Goal: Information Seeking & Learning: Learn about a topic

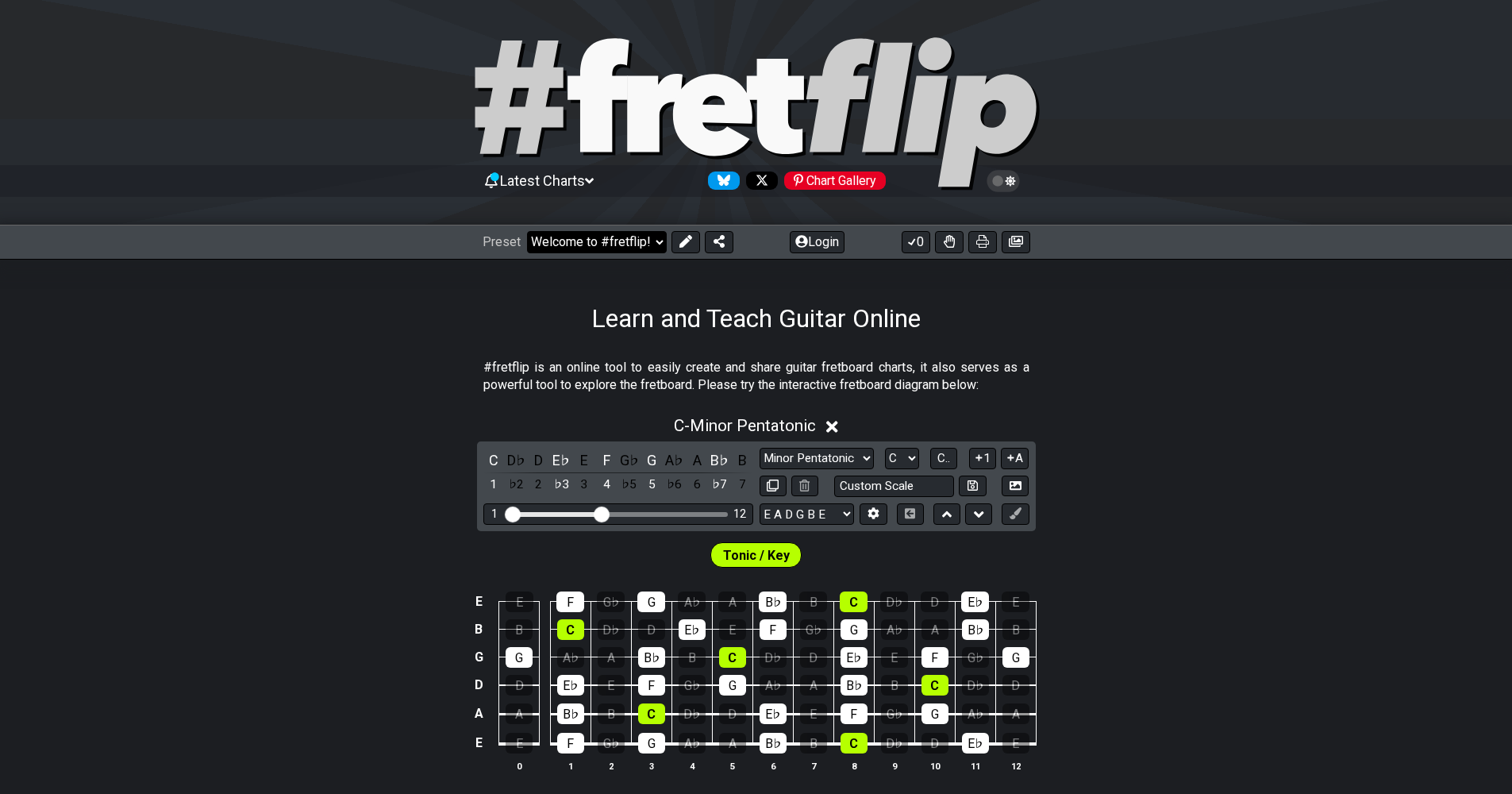
select select "/3nps-caged-shapes"
select select "A"
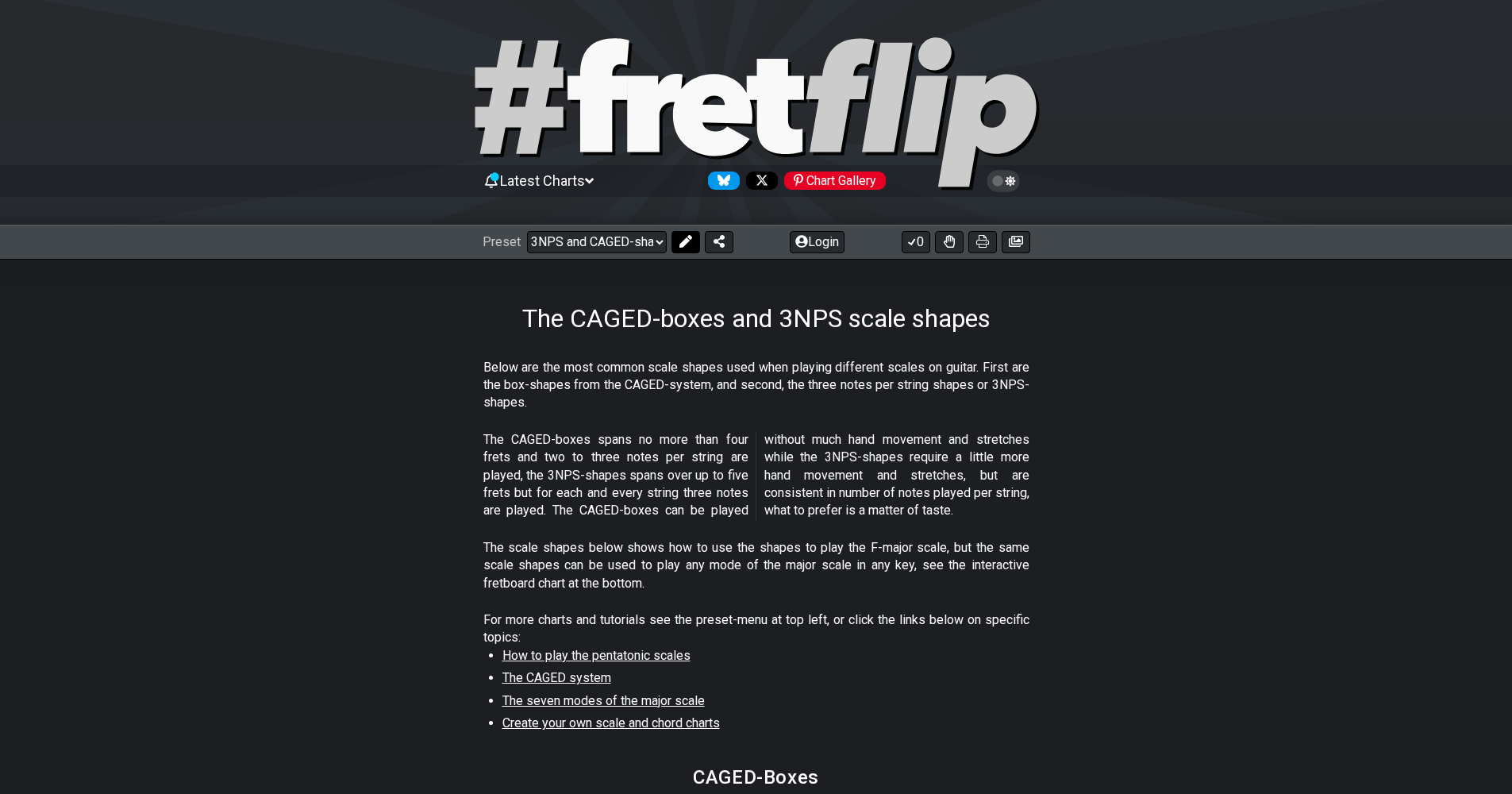
click at [689, 239] on icon at bounding box center [686, 241] width 13 height 13
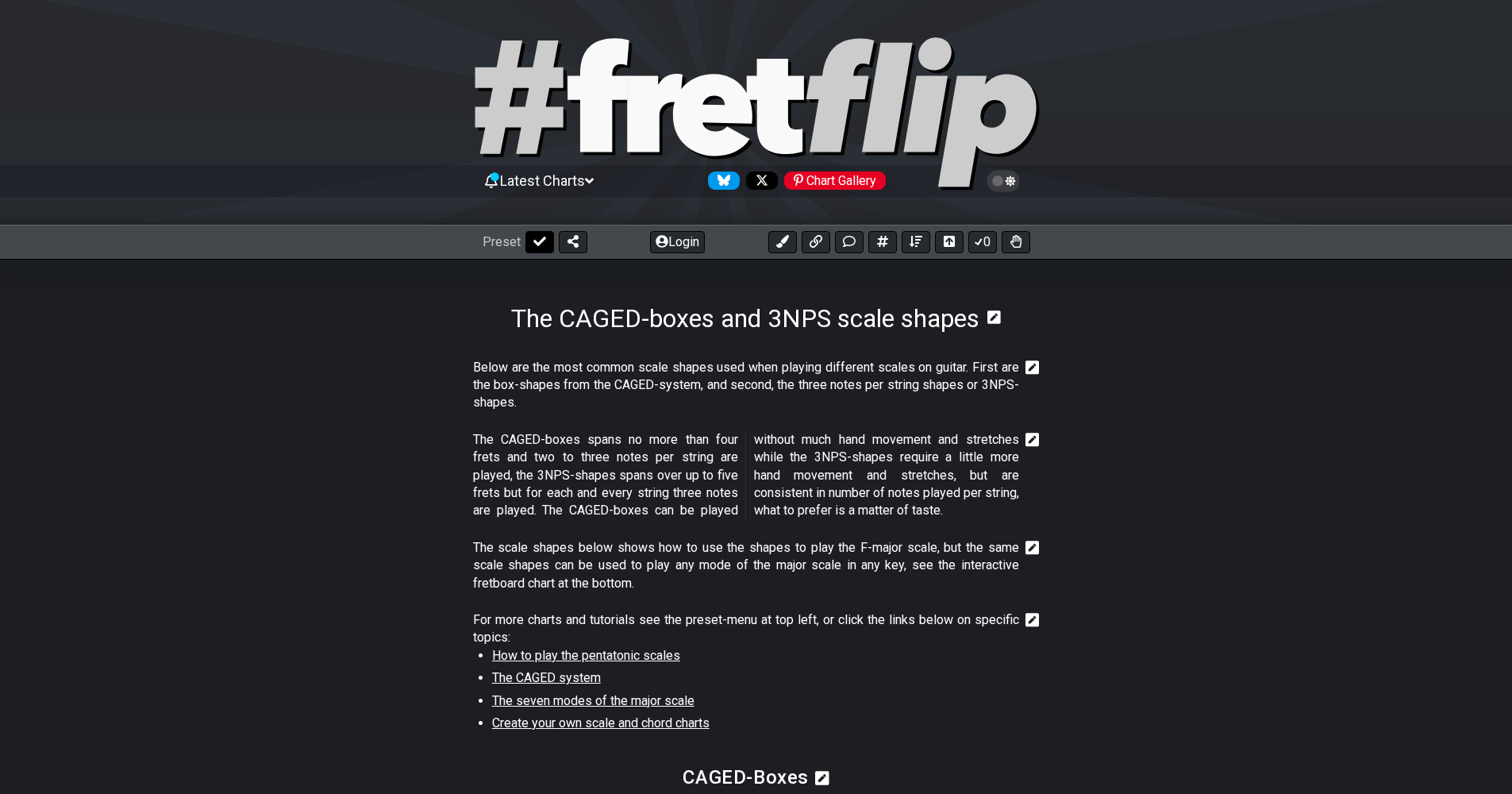
click at [545, 246] on button at bounding box center [540, 242] width 28 height 22
select select "/3nps-caged-shapes"
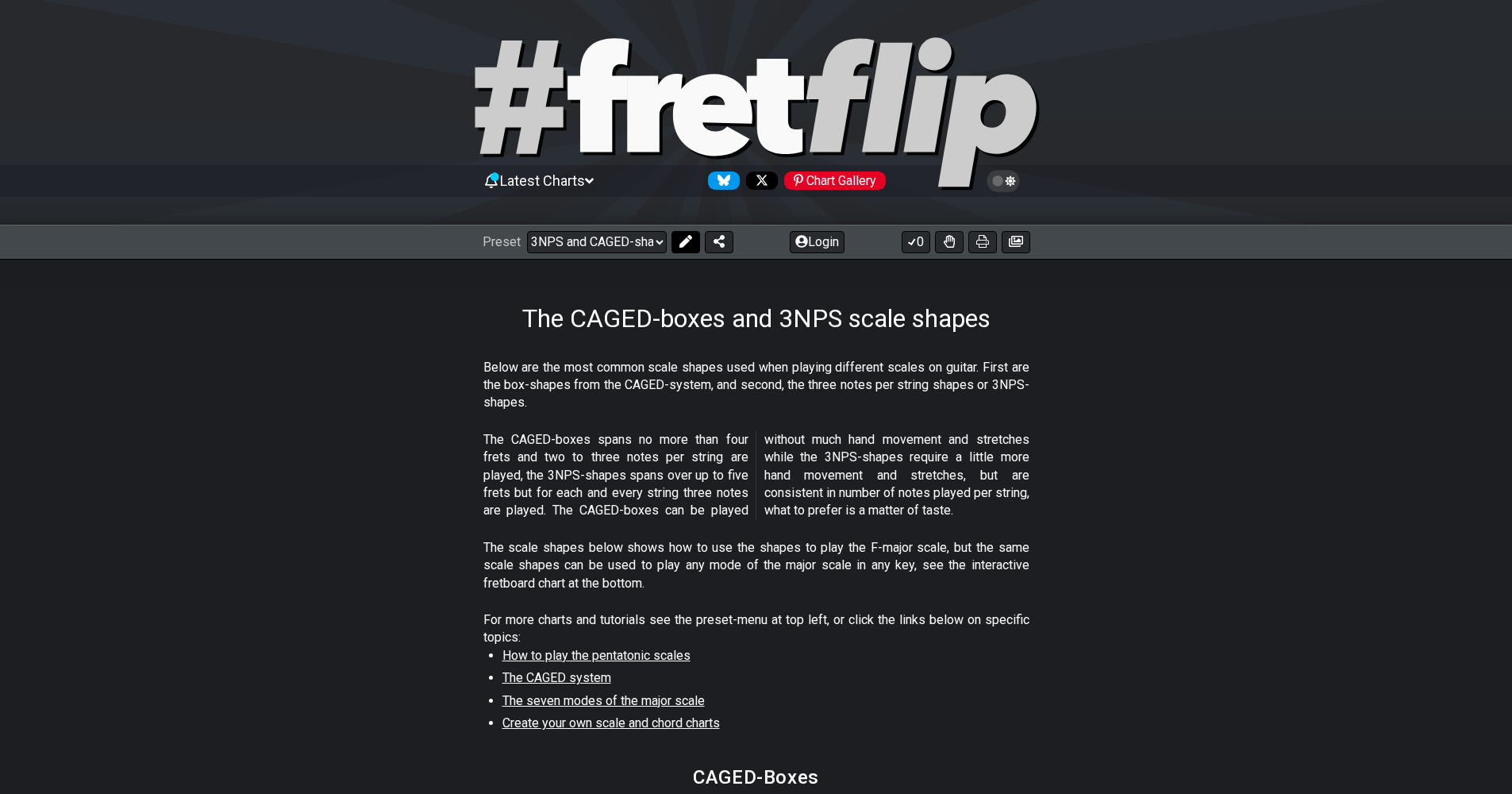
click at [680, 246] on icon at bounding box center [686, 241] width 13 height 13
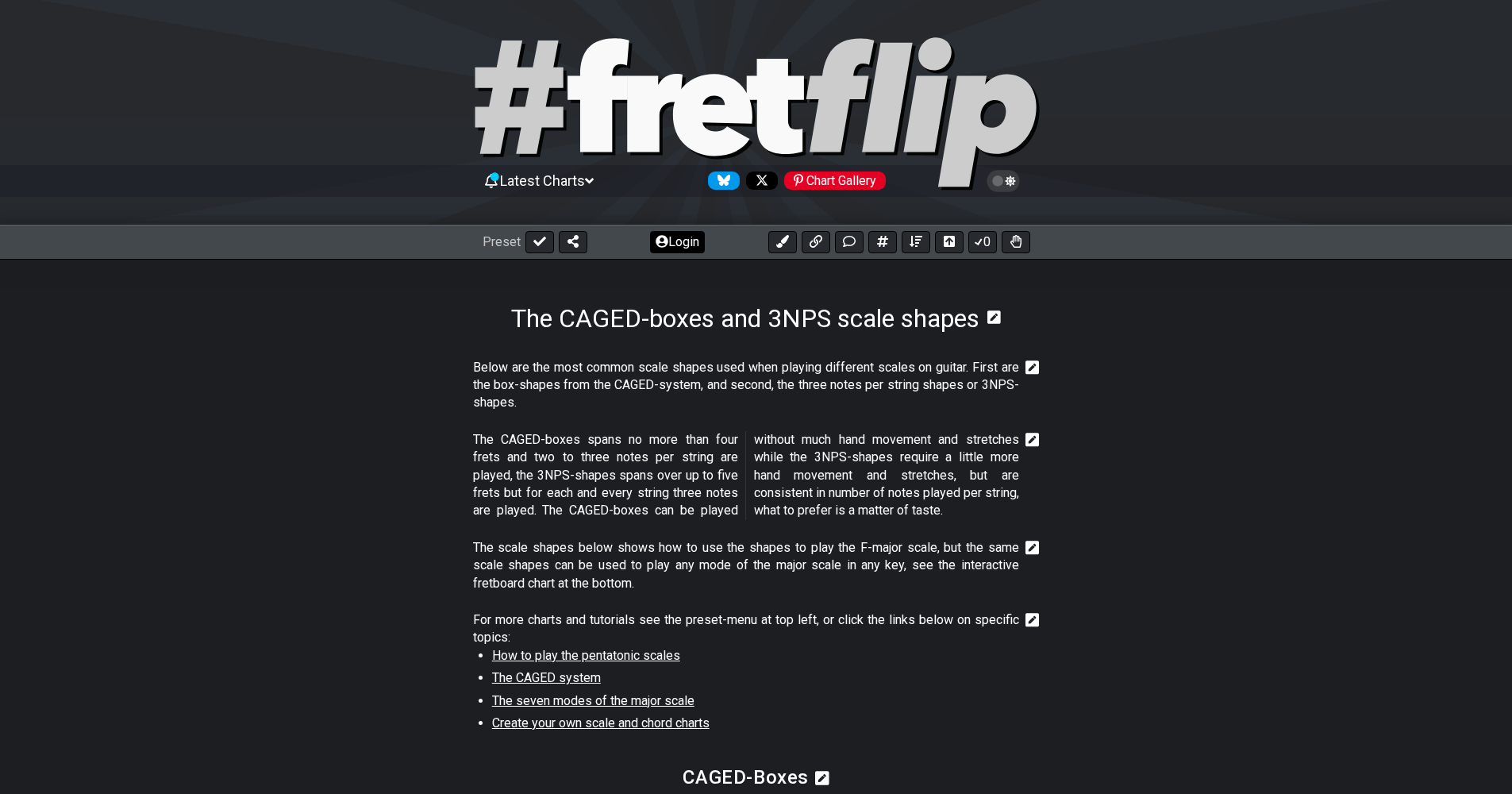
click at [675, 246] on button "Login" at bounding box center [678, 242] width 55 height 22
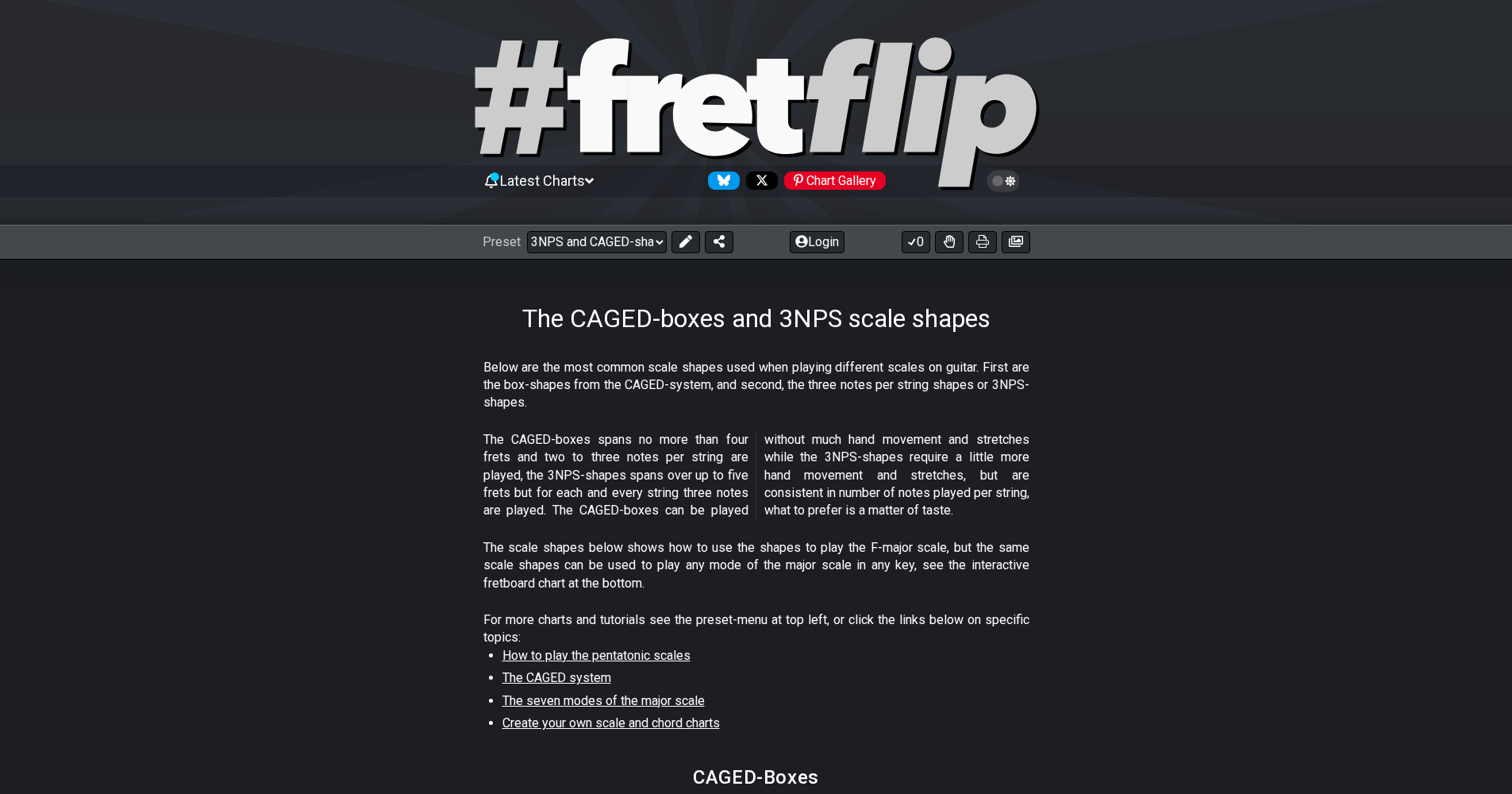
click at [577, 178] on span "Latest Charts" at bounding box center [542, 181] width 85 height 17
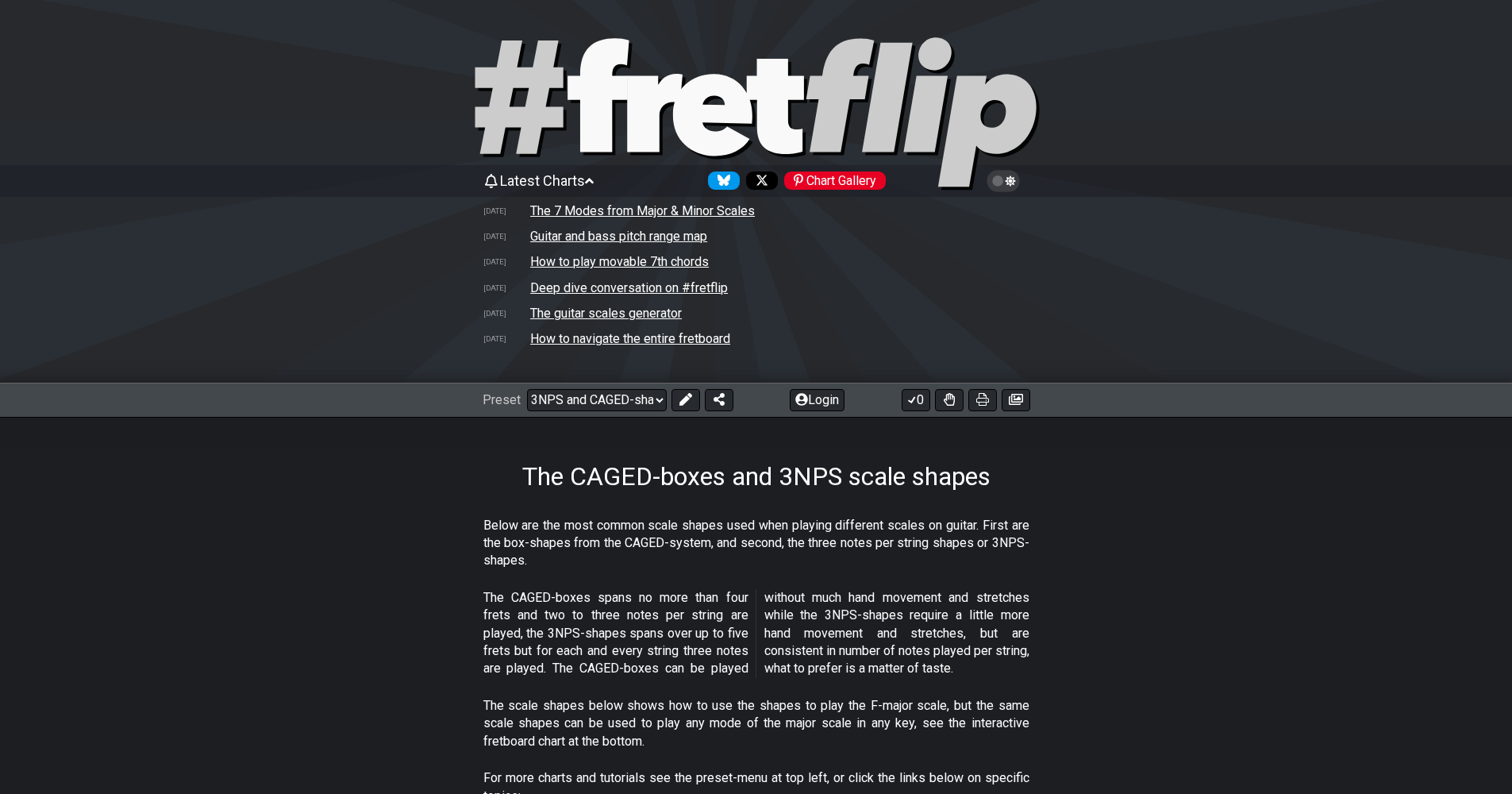
click at [577, 178] on span "Latest Charts" at bounding box center [542, 181] width 85 height 17
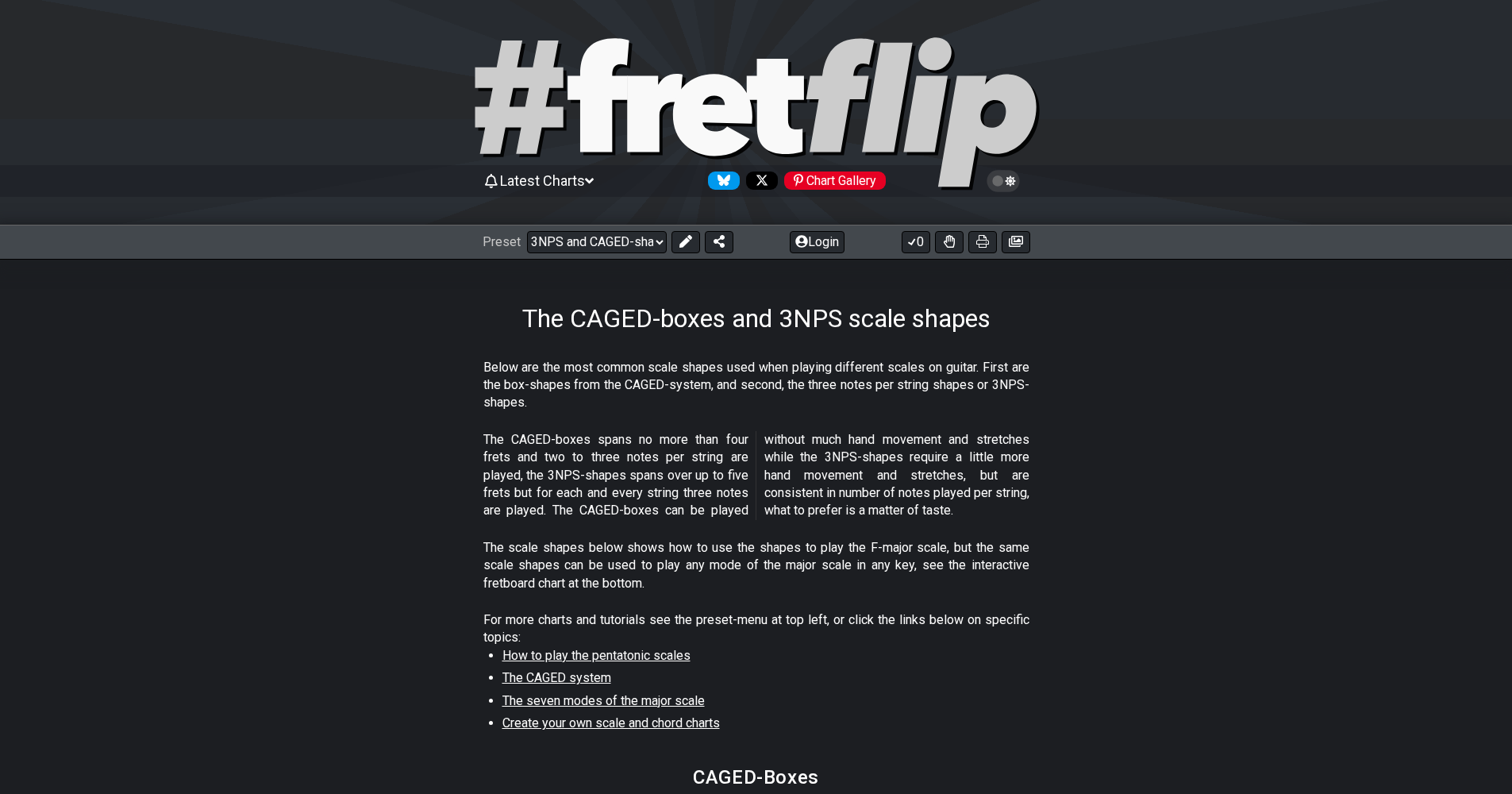
click at [551, 187] on span "Latest Charts" at bounding box center [542, 181] width 85 height 17
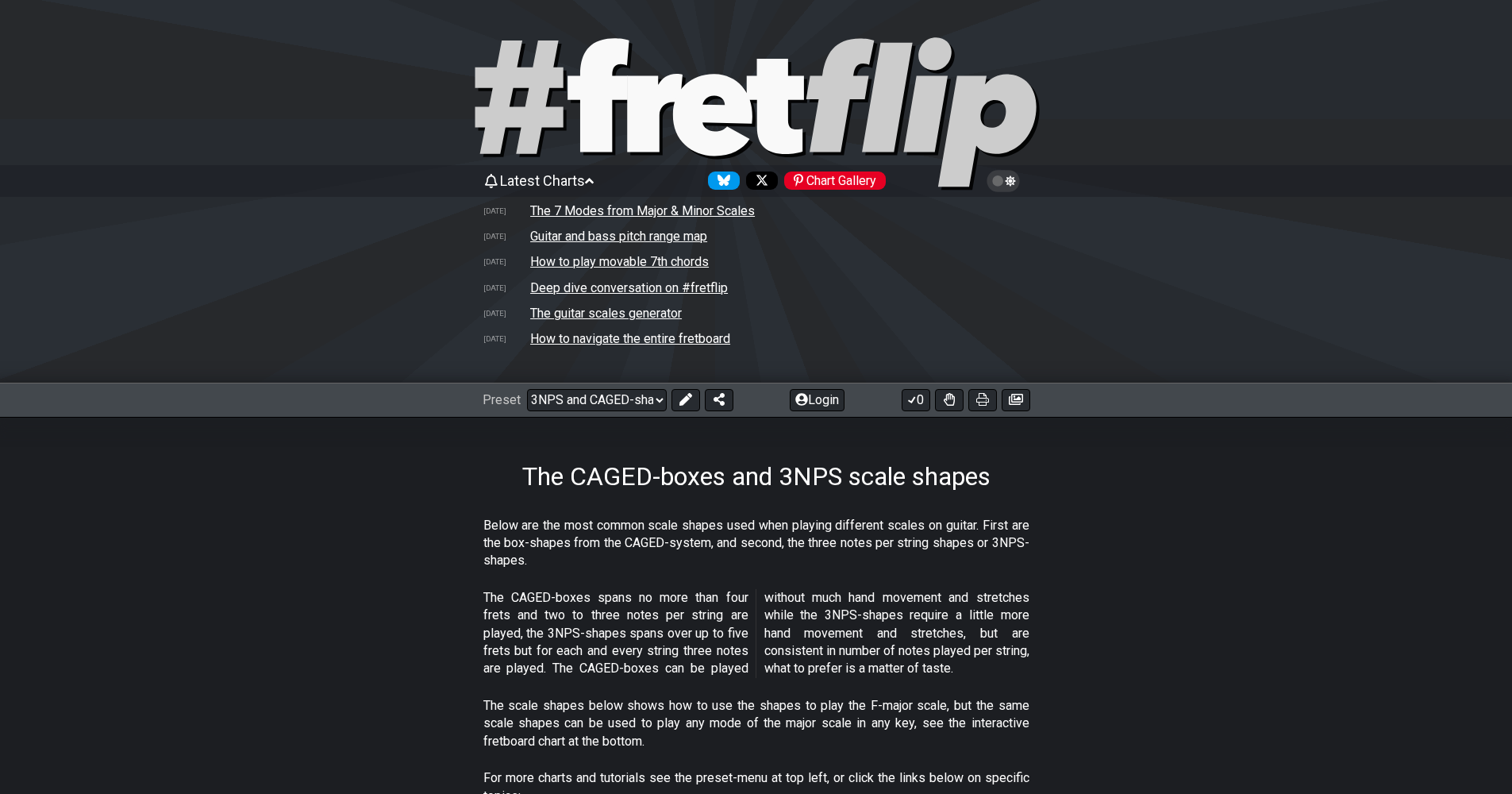
click at [772, 182] on div "Follow #fretflip at X" at bounding box center [762, 180] width 32 height 18
click at [637, 339] on td "How to navigate the entire fretboard" at bounding box center [630, 339] width 201 height 17
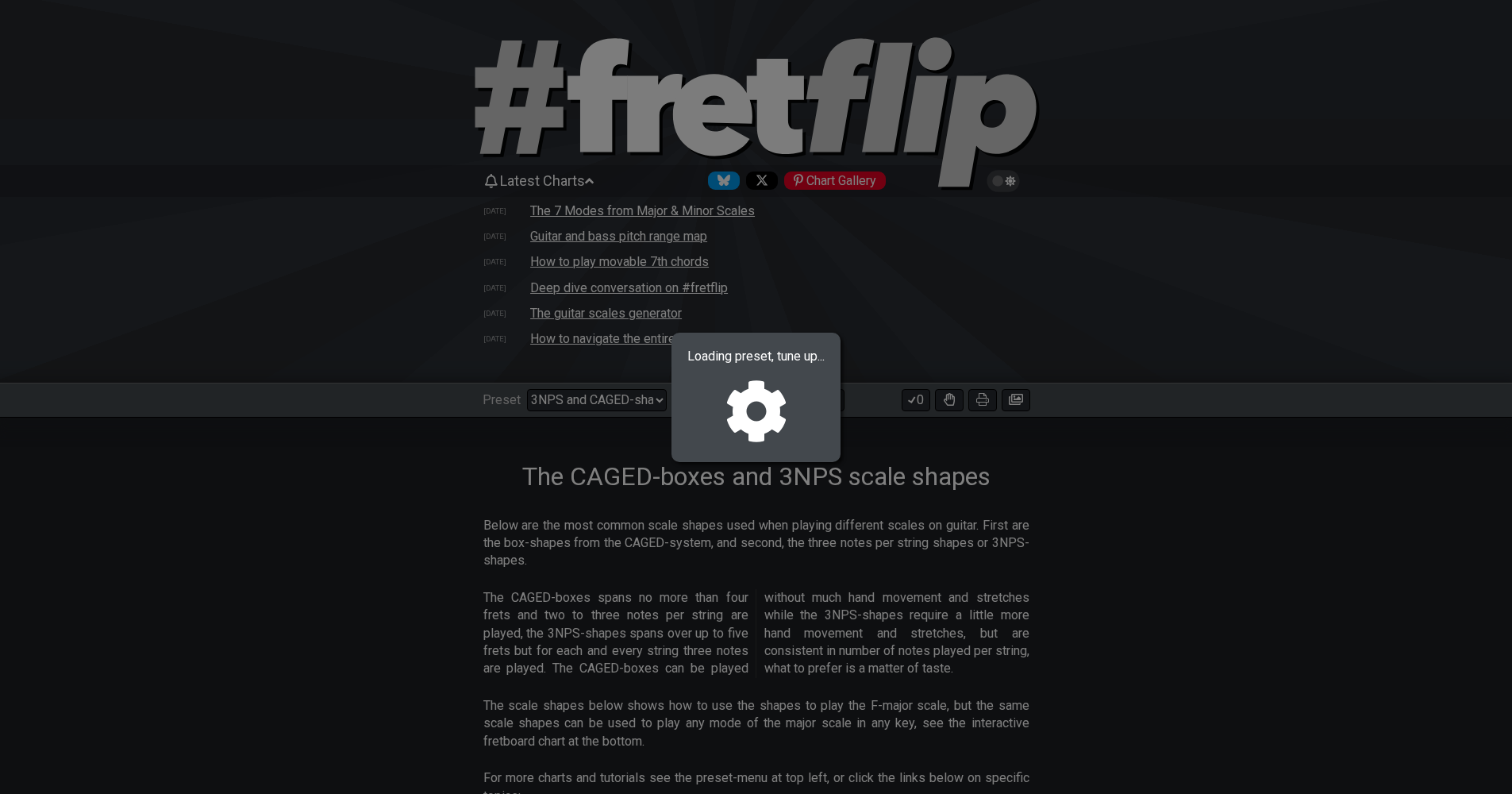
select select "/welcome"
